Goal: Transaction & Acquisition: Purchase product/service

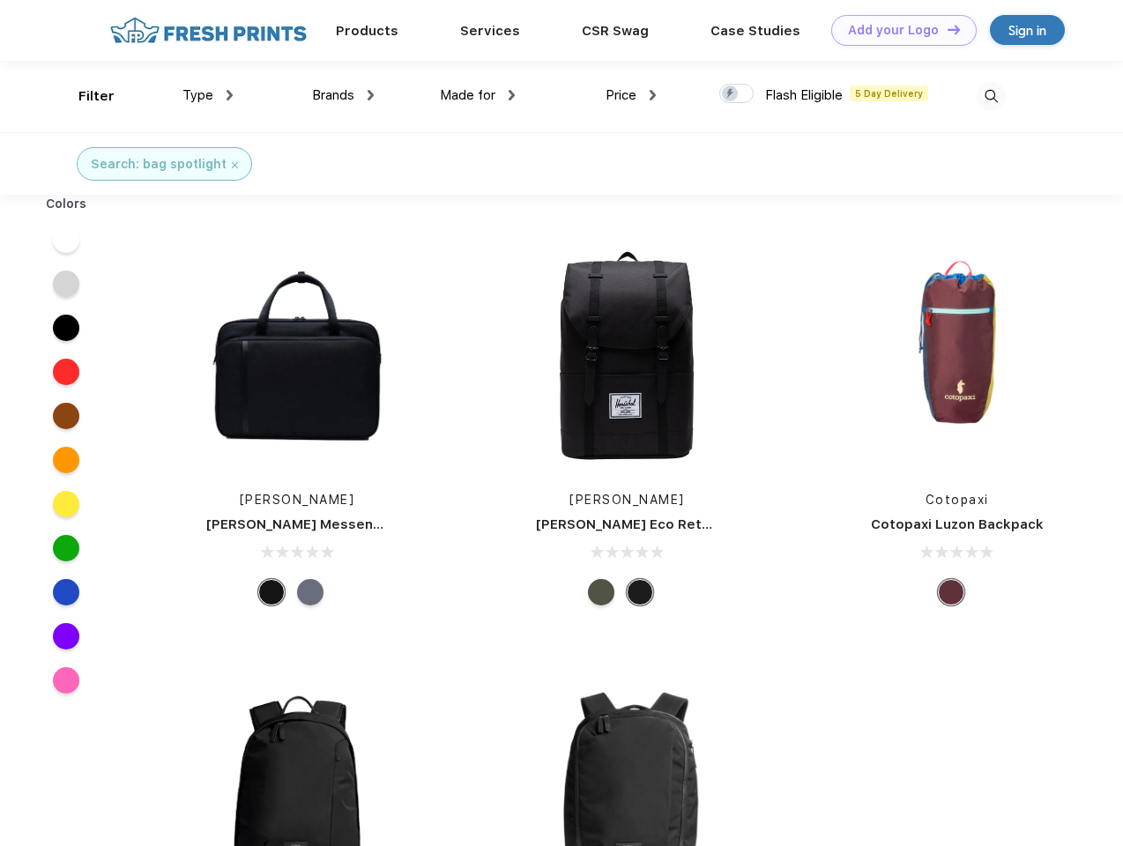
click at [897, 30] on link "Add your Logo Design Tool" at bounding box center [903, 30] width 145 height 31
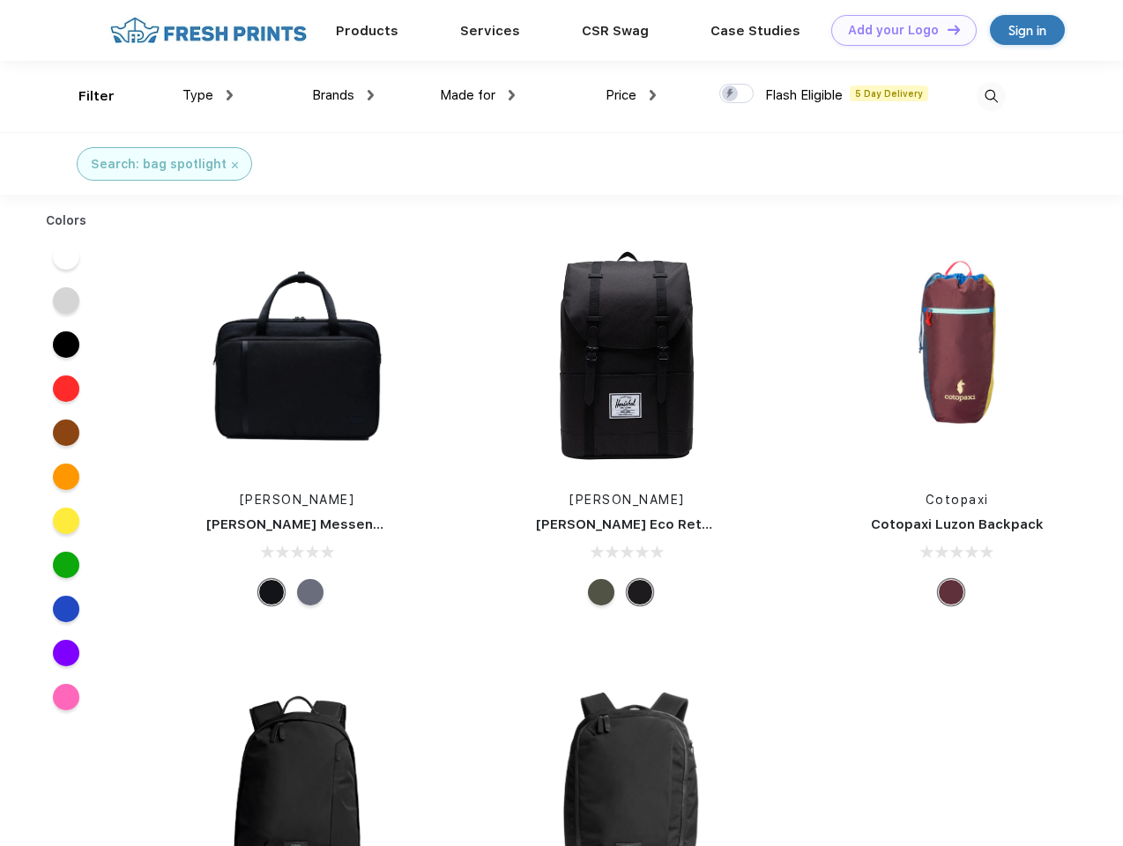
click at [0, 0] on div "Design Tool" at bounding box center [0, 0] width 0 height 0
click at [946, 29] on link "Add your Logo Design Tool" at bounding box center [903, 30] width 145 height 31
click at [85, 96] on div "Filter" at bounding box center [96, 96] width 36 height 20
click at [208, 95] on span "Type" at bounding box center [197, 95] width 31 height 16
click at [343, 95] on span "Brands" at bounding box center [333, 95] width 42 height 16
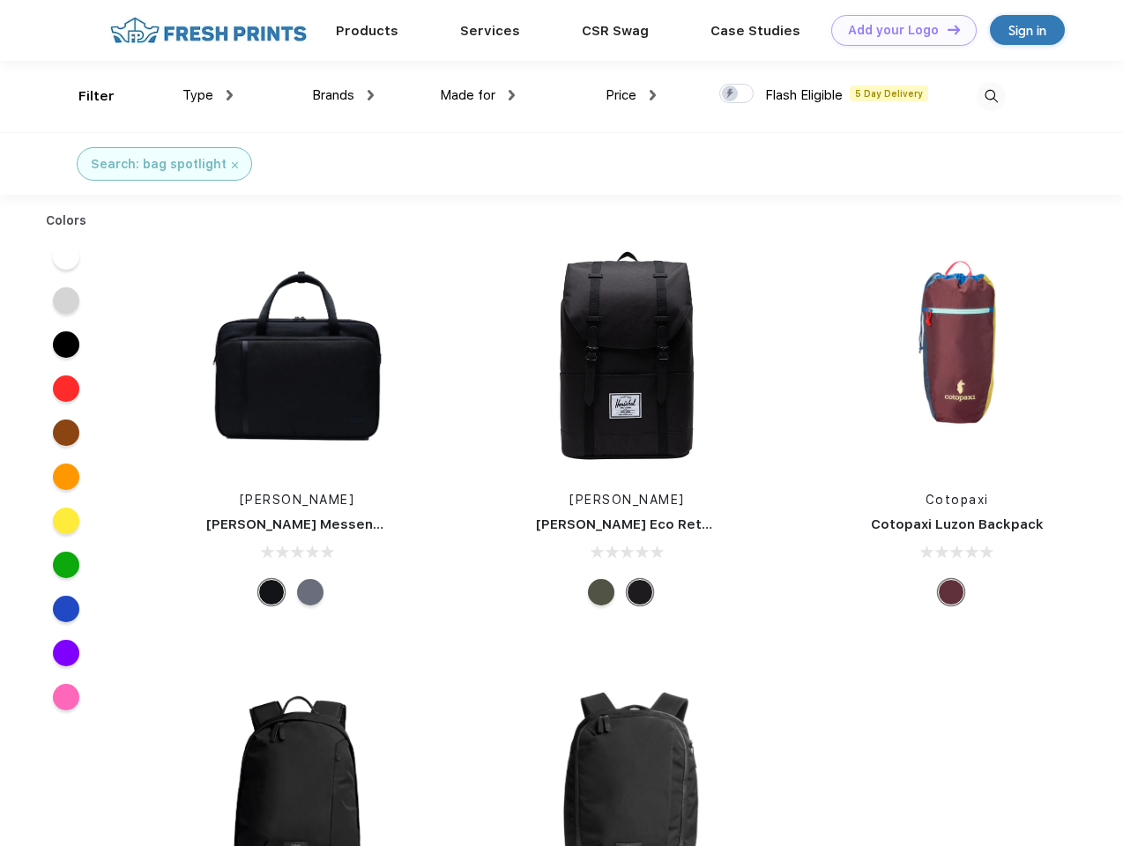
click at [478, 95] on span "Made for" at bounding box center [468, 95] width 56 height 16
click at [631, 95] on span "Price" at bounding box center [621, 95] width 31 height 16
click at [737, 94] on div at bounding box center [736, 93] width 34 height 19
click at [731, 94] on input "checkbox" at bounding box center [724, 88] width 11 height 11
click at [991, 96] on img at bounding box center [991, 96] width 29 height 29
